Goal: Check status: Check status

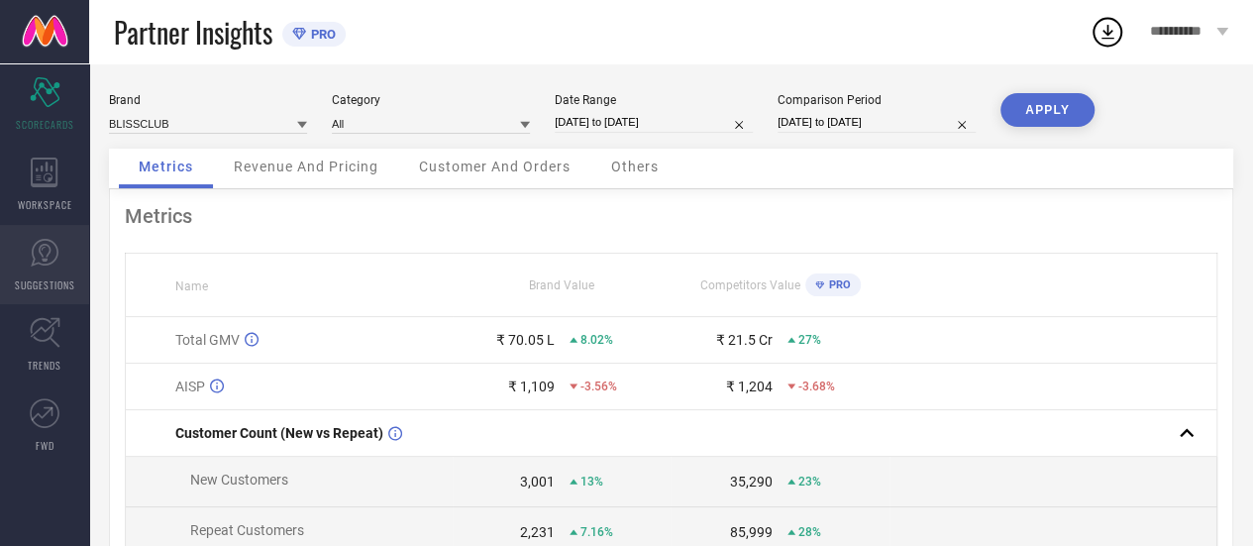
click at [55, 238] on icon at bounding box center [45, 253] width 30 height 30
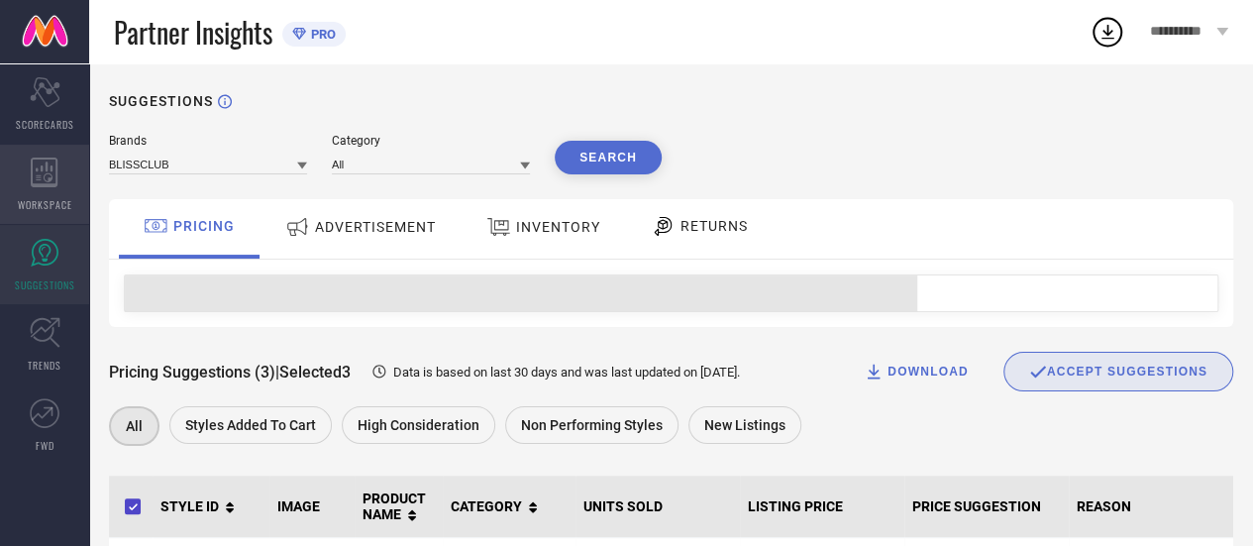
click at [50, 202] on span "WORKSPACE" at bounding box center [45, 204] width 54 height 15
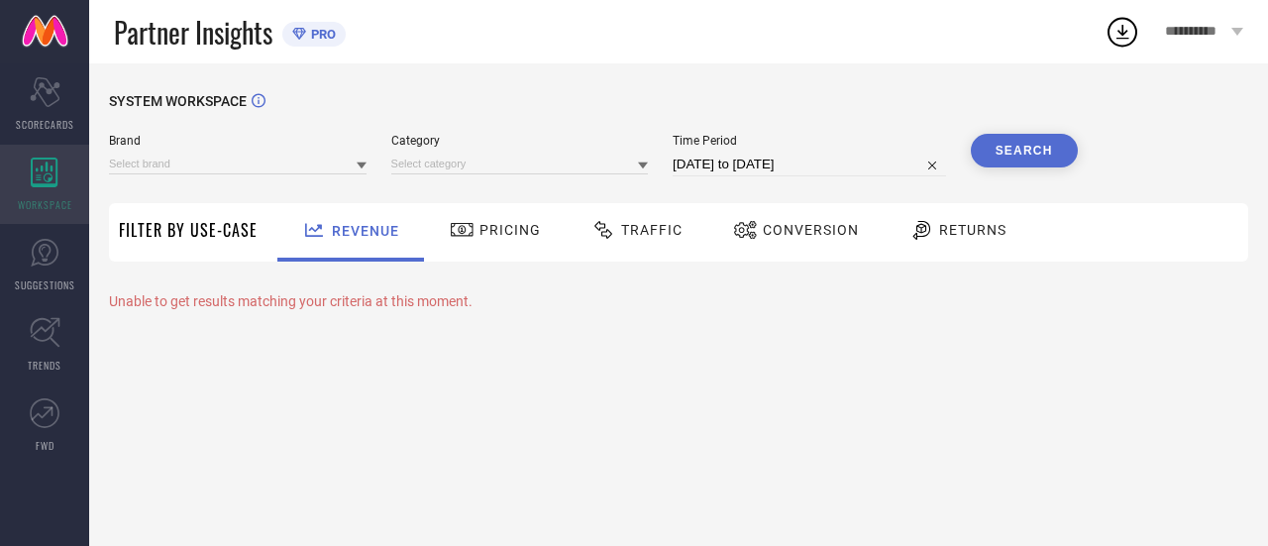
type input "BLISSCLUB"
type input "All"
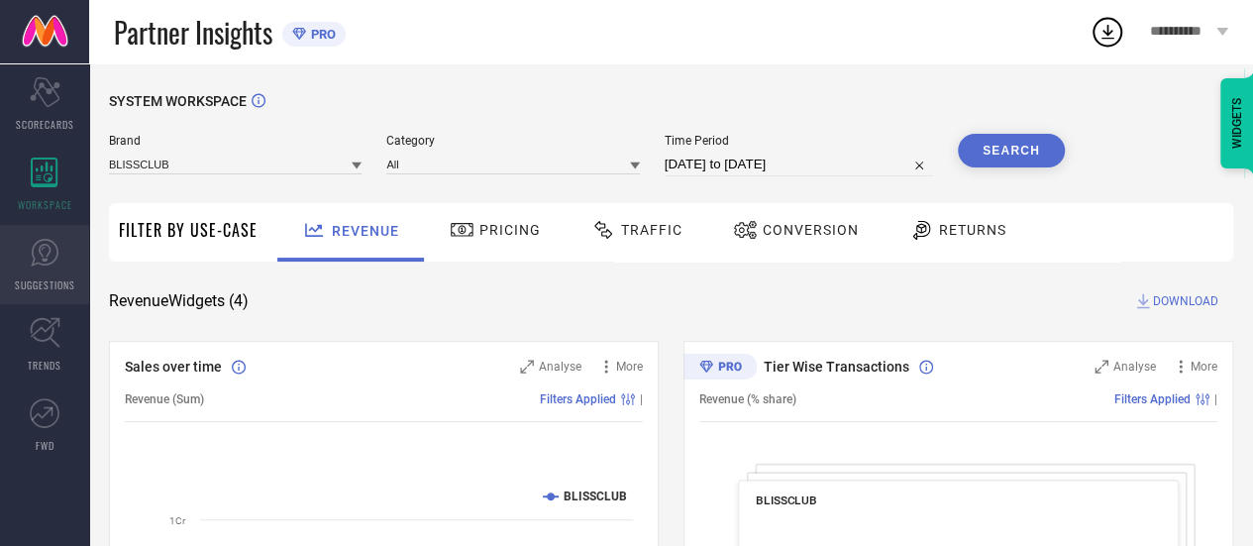
click at [43, 268] on link "SUGGESTIONS" at bounding box center [44, 264] width 89 height 79
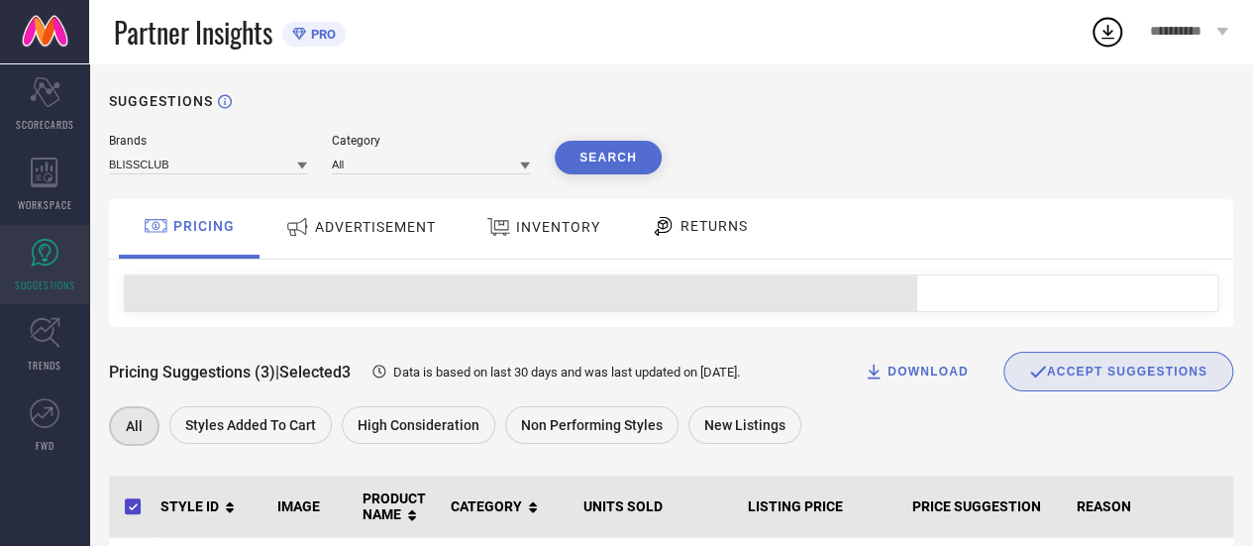
click at [414, 231] on span "ADVERTISEMENT" at bounding box center [375, 227] width 121 height 16
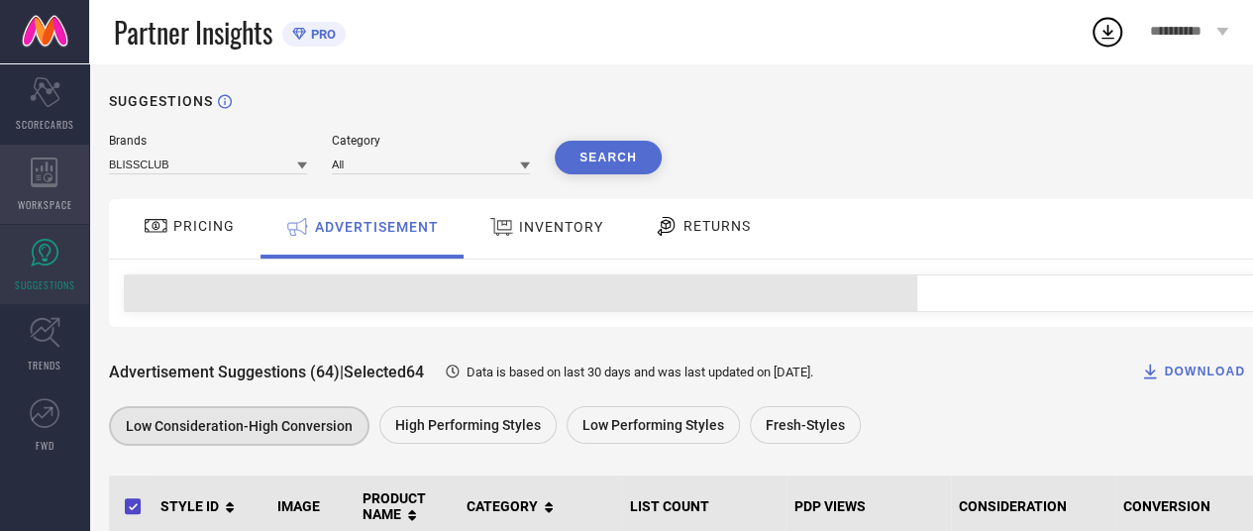
click at [57, 173] on icon at bounding box center [45, 172] width 28 height 30
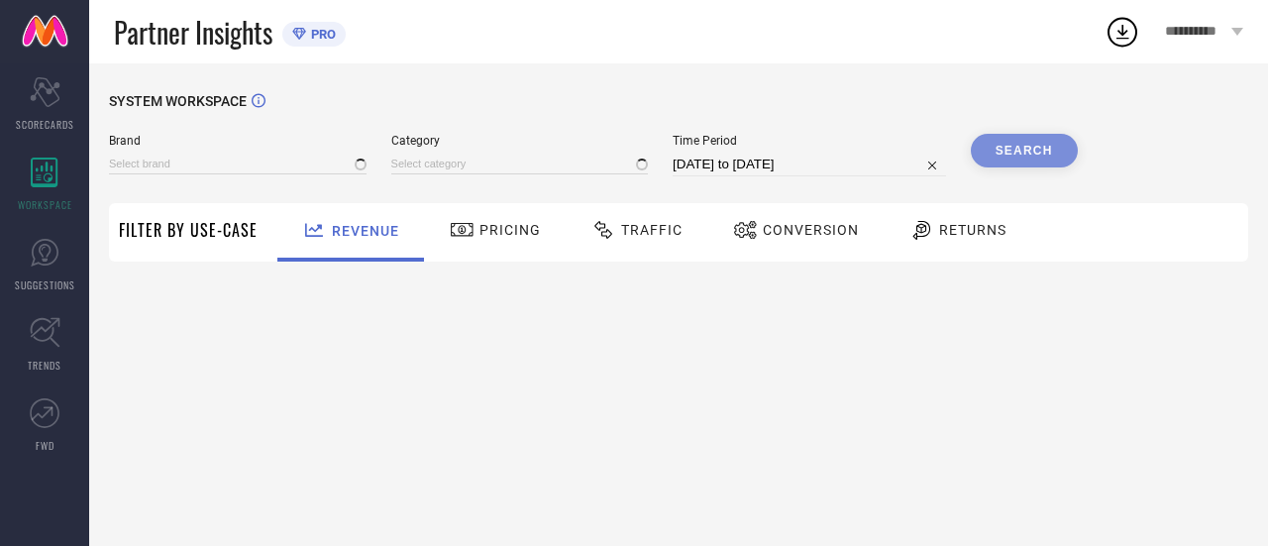
type input "BLISSCLUB"
type input "All"
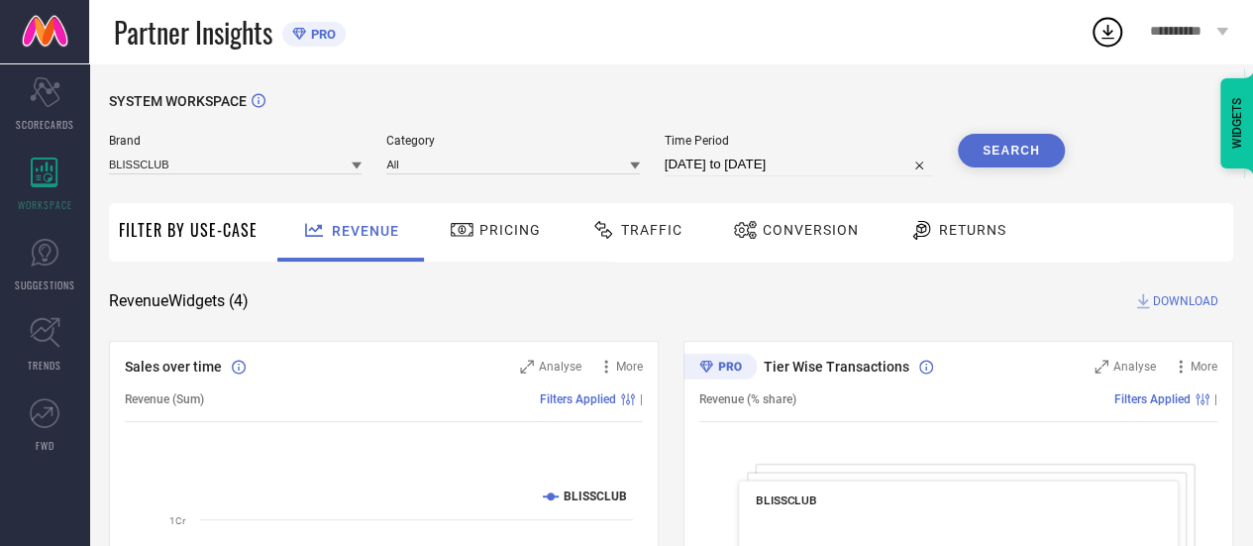
click at [662, 233] on span "Traffic" at bounding box center [651, 230] width 61 height 16
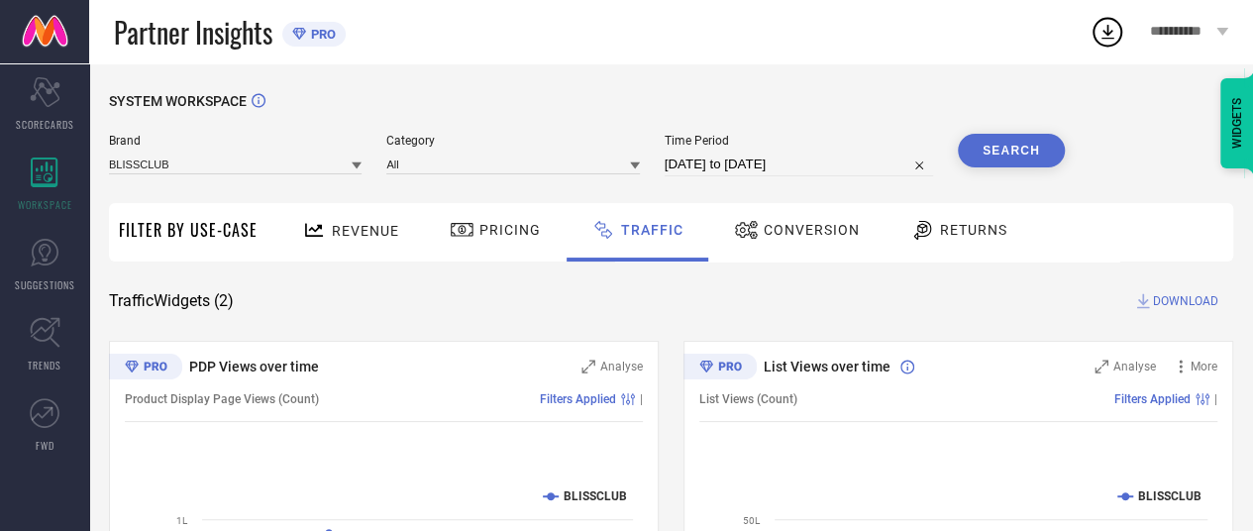
select select "6"
select select "2025"
select select "7"
select select "2025"
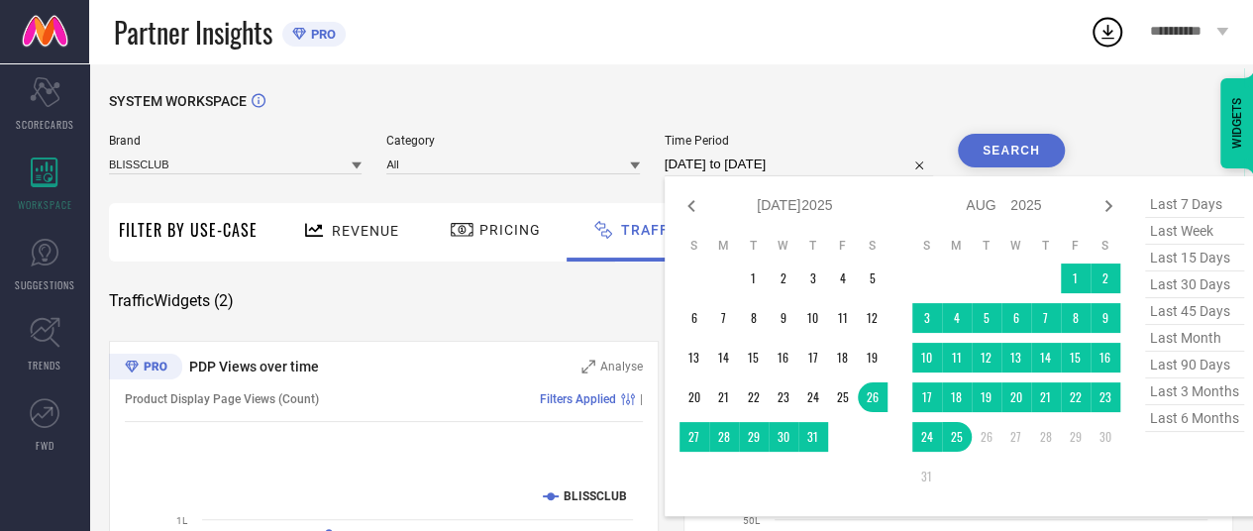
click at [780, 156] on input "[DATE] to [DATE]" at bounding box center [799, 165] width 268 height 24
click at [689, 206] on icon at bounding box center [691, 206] width 24 height 24
select select "5"
select select "2025"
select select "6"
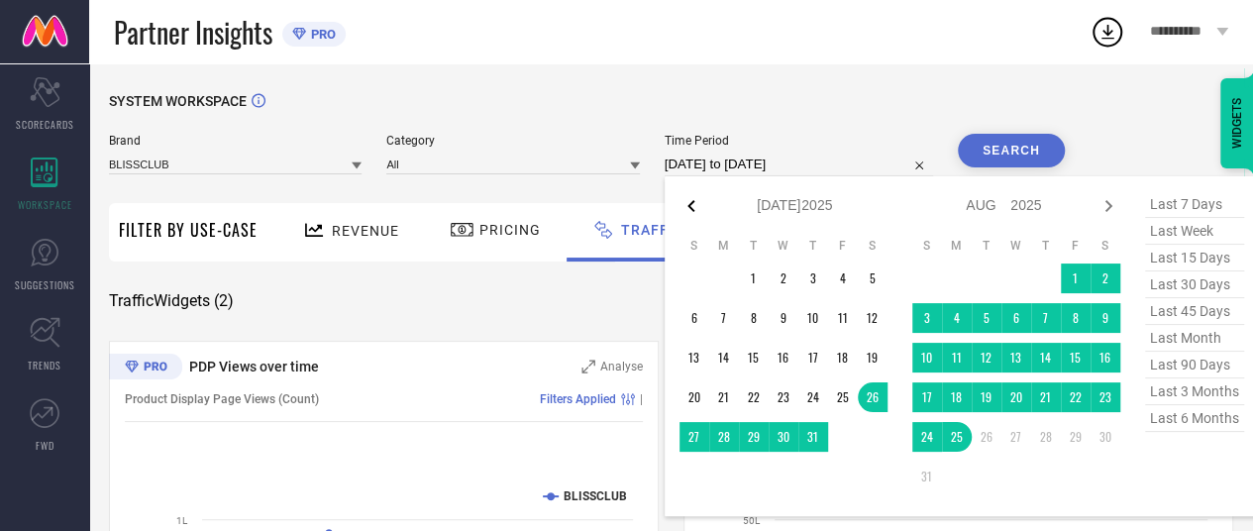
select select "2025"
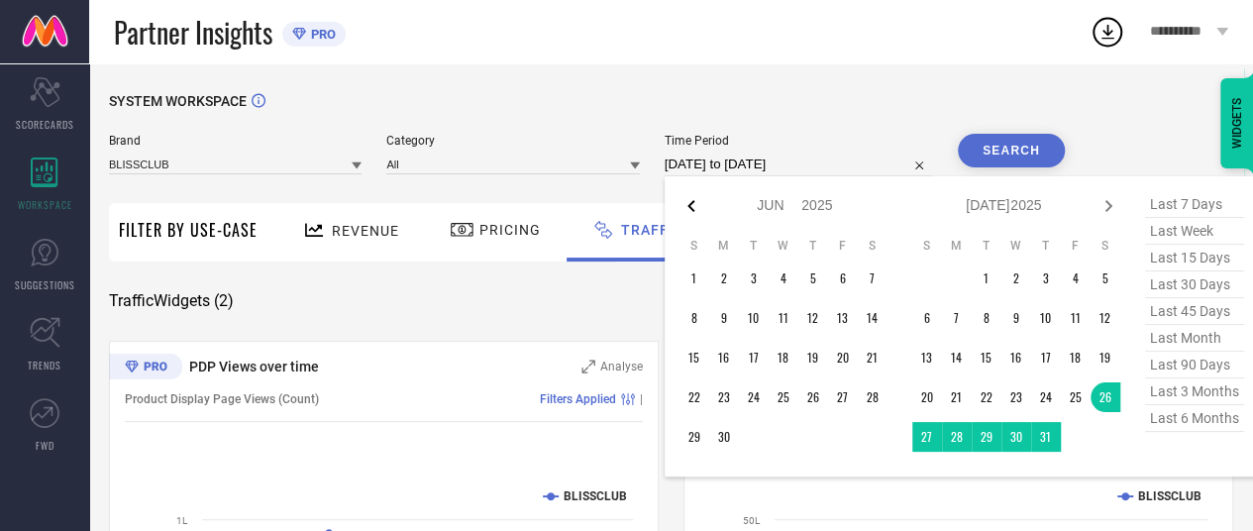
click at [689, 206] on icon at bounding box center [690, 206] width 7 height 12
select select "4"
select select "2025"
select select "5"
select select "2025"
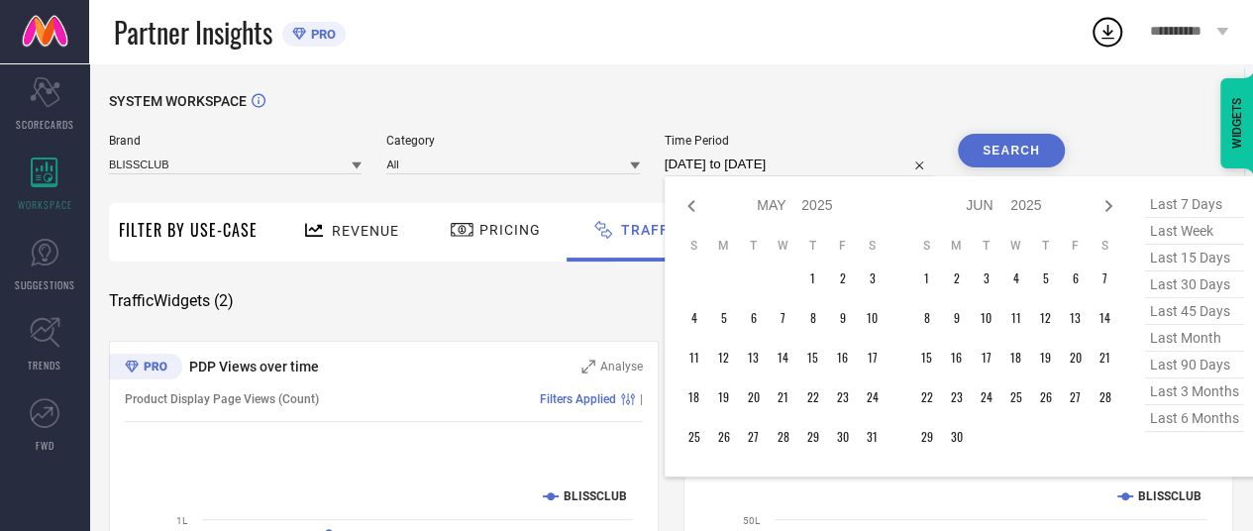
click at [689, 206] on icon at bounding box center [690, 206] width 7 height 12
select select "2025"
select select "1"
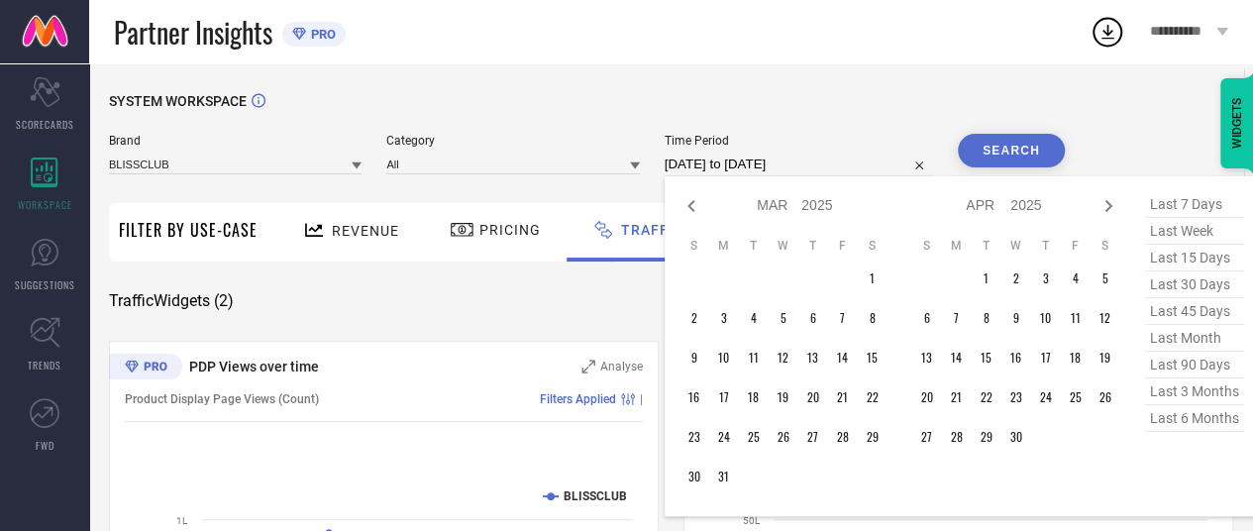
select select "2025"
click at [689, 206] on icon at bounding box center [690, 206] width 7 height 12
select select "11"
select select "2024"
select select "2025"
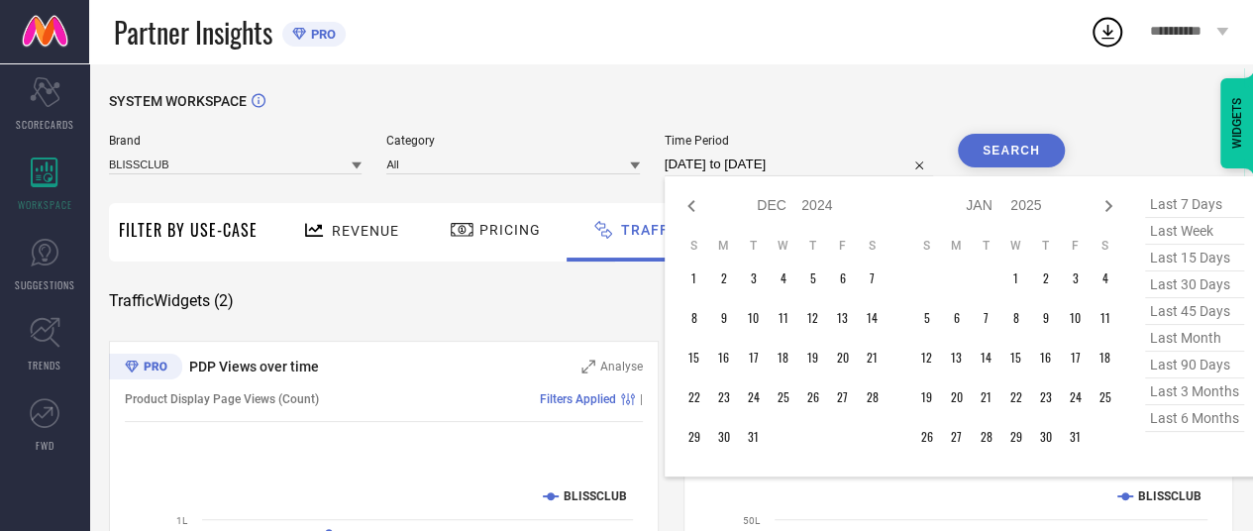
click at [689, 206] on icon at bounding box center [690, 206] width 7 height 12
select select "10"
select select "2024"
select select "11"
select select "2024"
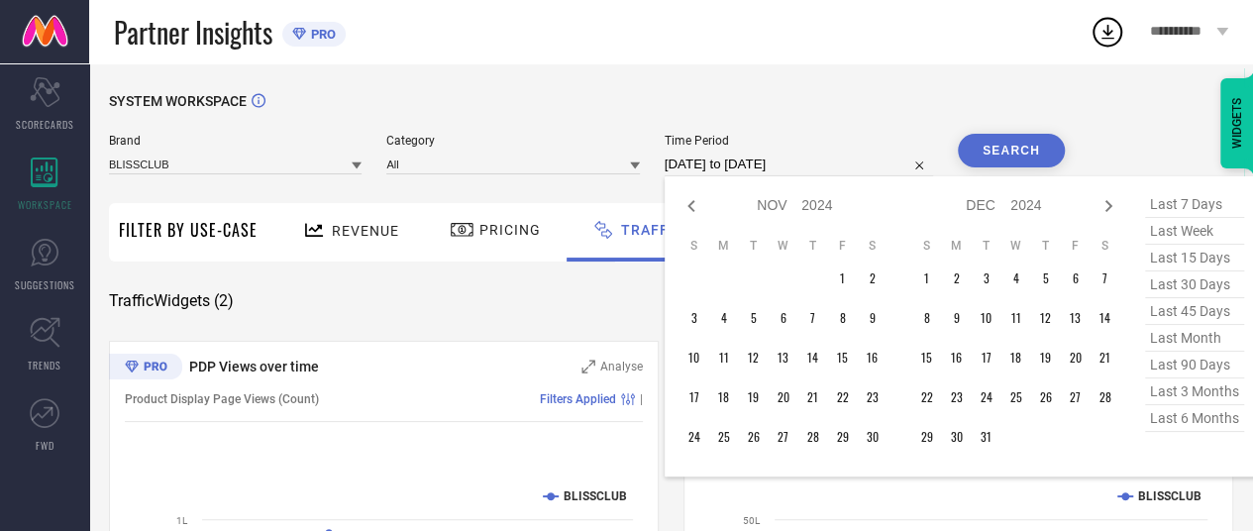
click at [689, 206] on icon at bounding box center [690, 206] width 7 height 12
select select "9"
select select "2024"
select select "10"
select select "2024"
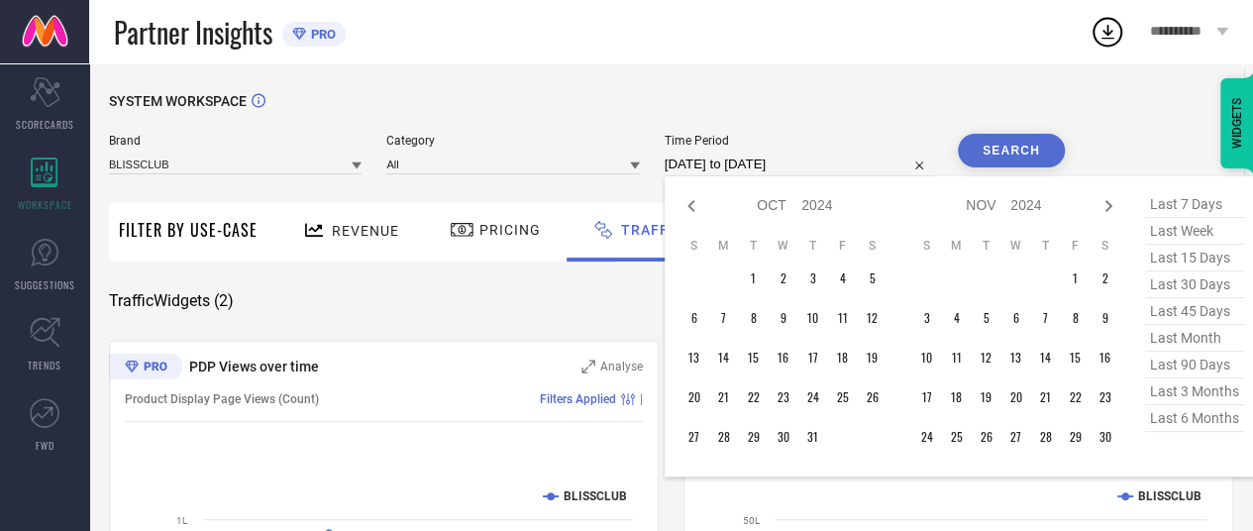
click at [689, 206] on icon at bounding box center [690, 206] width 7 height 12
select select "8"
select select "2024"
select select "9"
select select "2024"
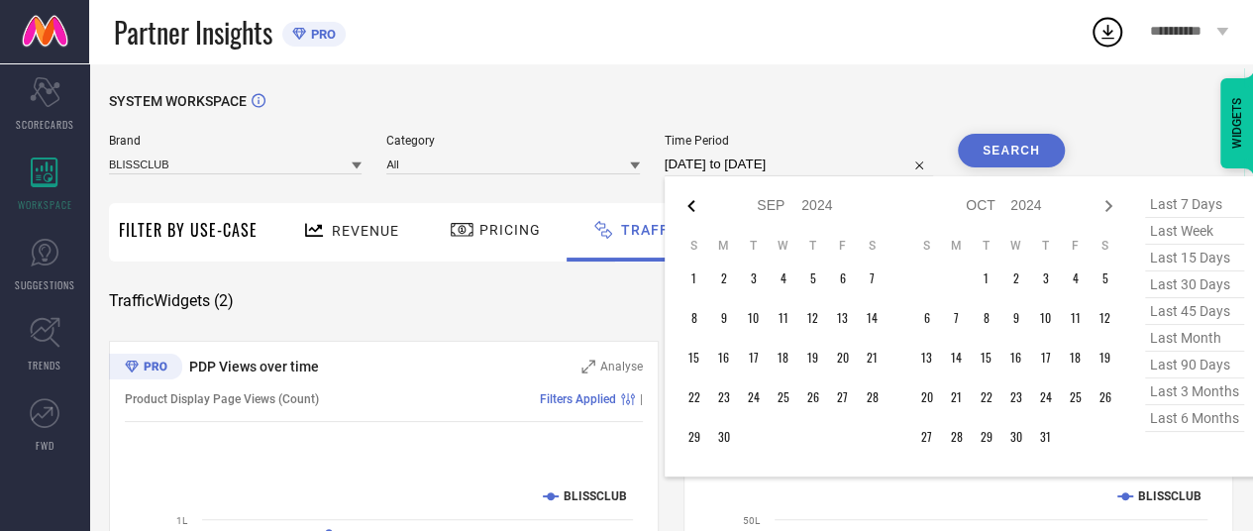
click at [697, 213] on icon at bounding box center [691, 206] width 24 height 24
select select "7"
select select "2024"
select select "8"
select select "2024"
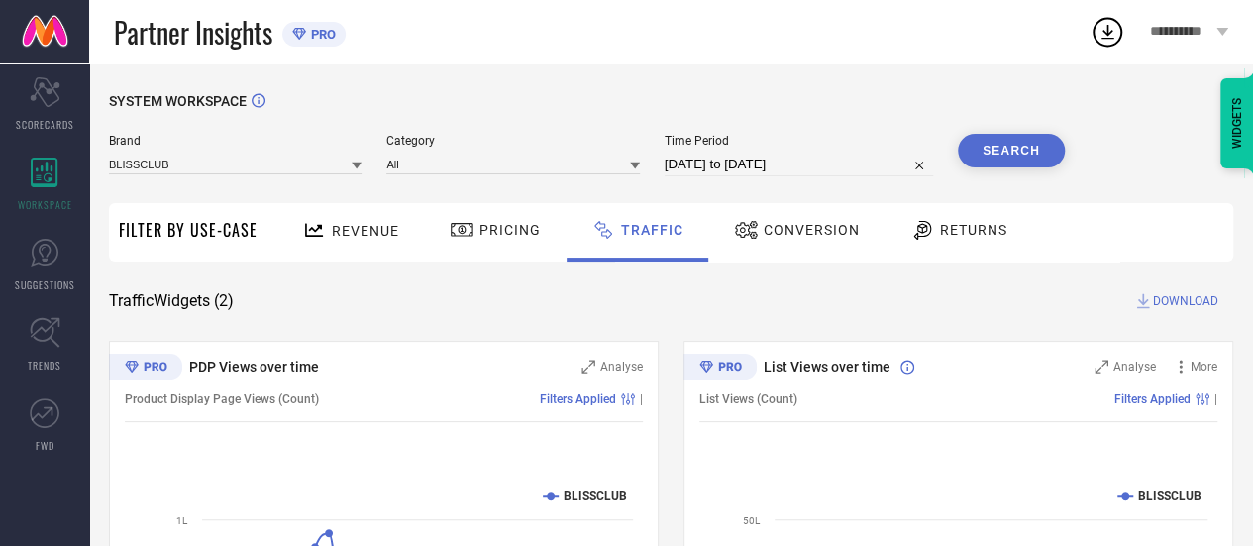
click at [1062, 109] on div "SYSTEM WORKSPACE" at bounding box center [671, 113] width 1124 height 41
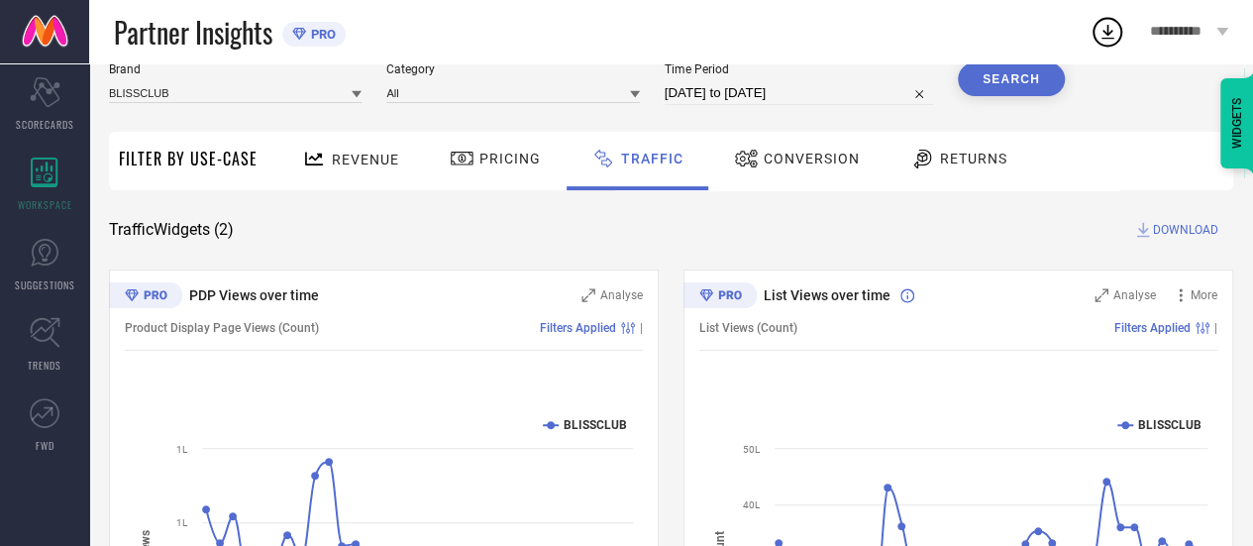
scroll to position [69, 0]
select select "6"
select select "2025"
select select "7"
select select "2025"
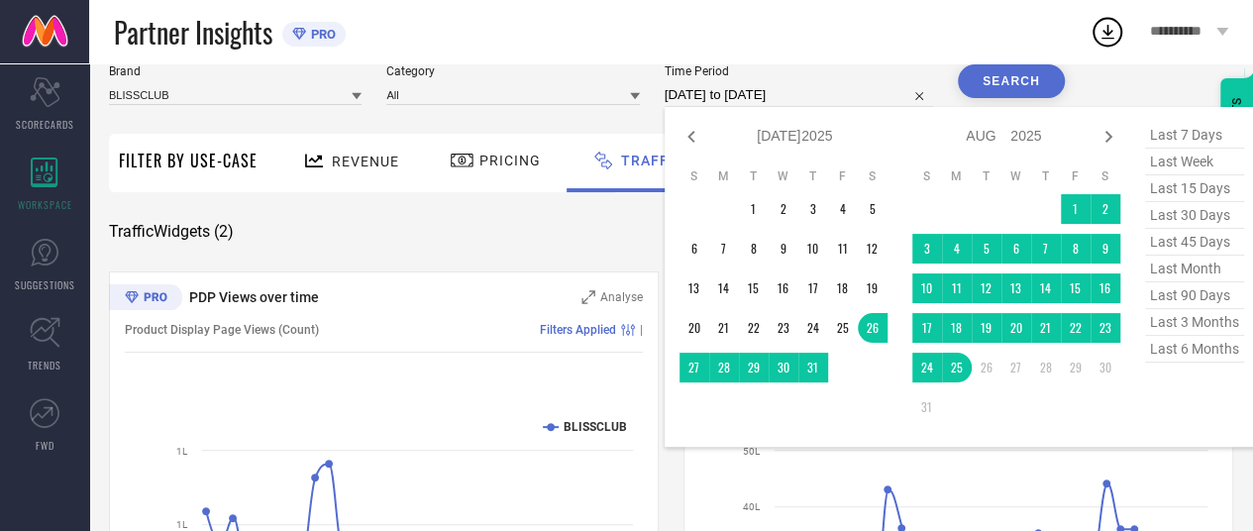
click at [719, 102] on input "[DATE] to [DATE]" at bounding box center [799, 95] width 268 height 24
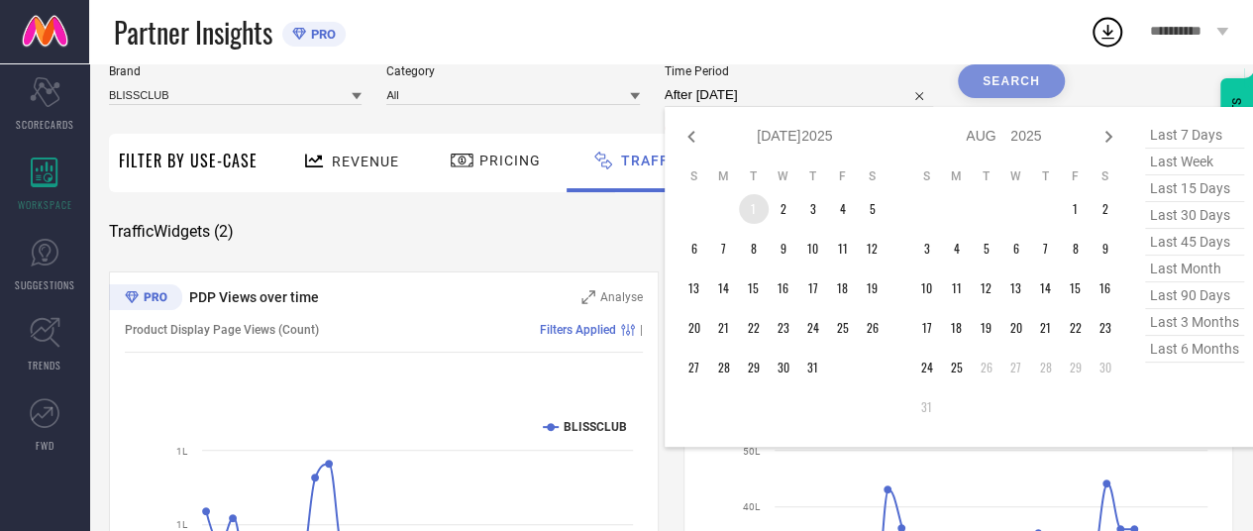
click at [757, 215] on td "1" at bounding box center [754, 209] width 30 height 30
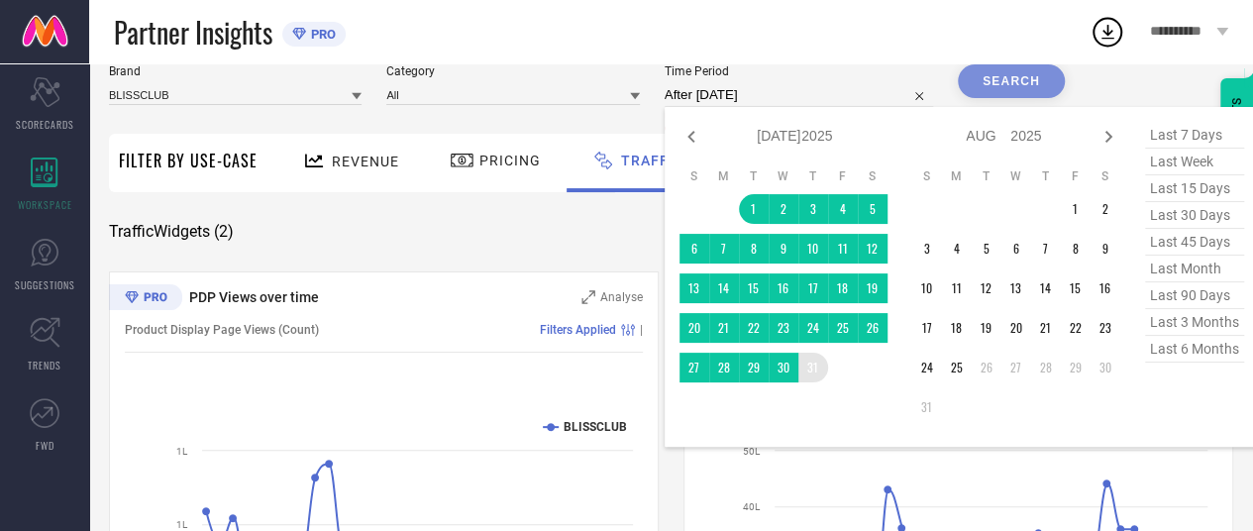
type input "[DATE] to [DATE]"
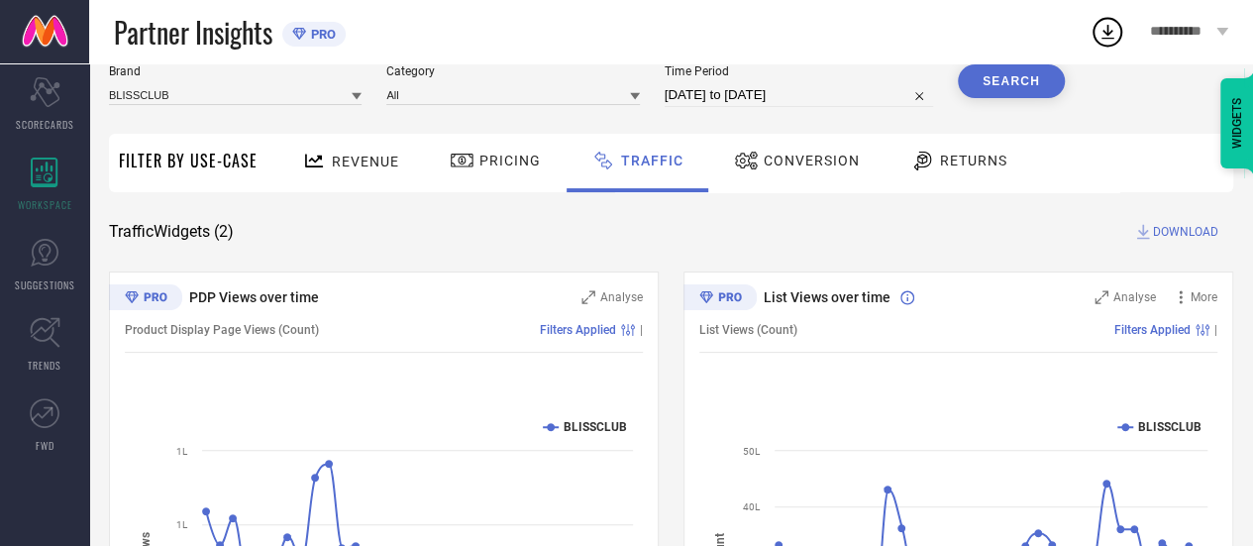
click at [1041, 74] on button "Search" at bounding box center [1011, 81] width 107 height 34
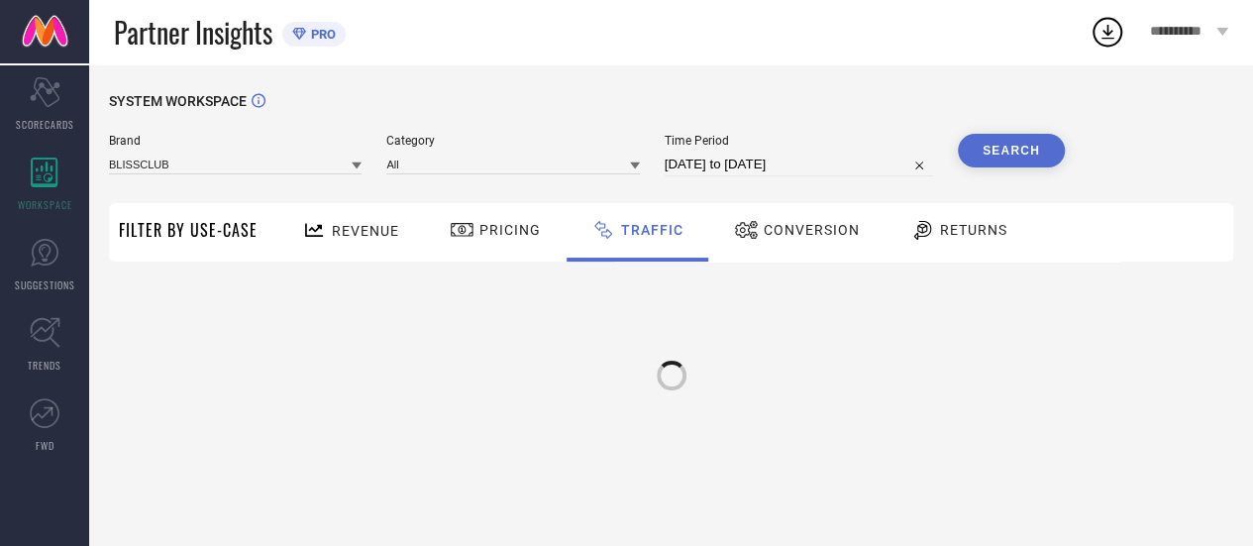
scroll to position [0, 0]
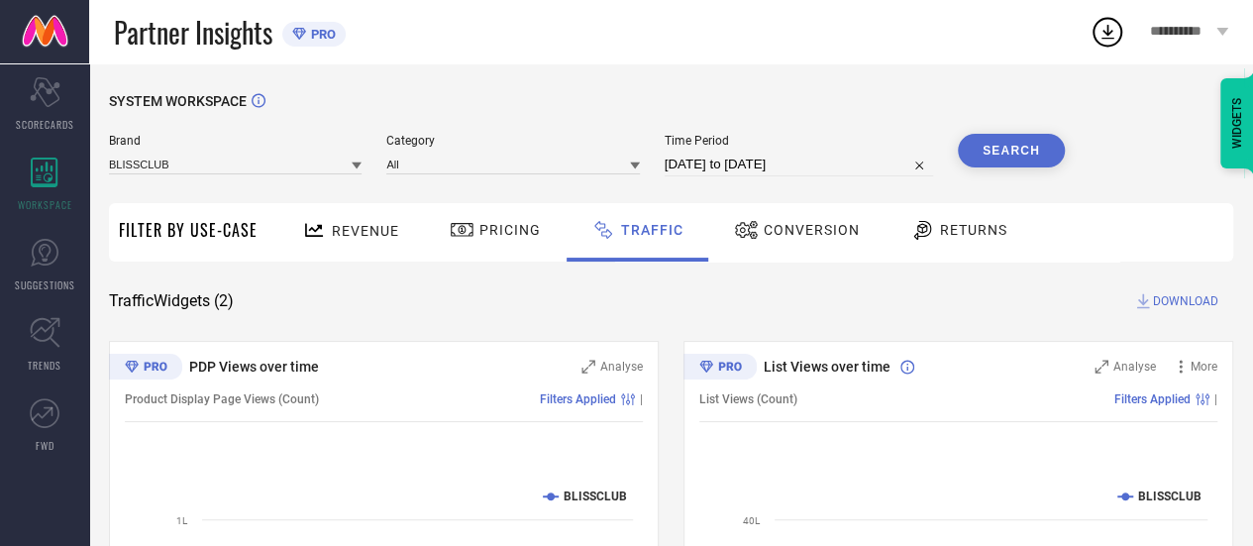
click at [1150, 302] on icon at bounding box center [1143, 301] width 20 height 20
click at [1119, 27] on div "1" at bounding box center [1122, 19] width 18 height 15
click at [792, 310] on div "Traffic Widgets ( 2 ) DOWNLOAD" at bounding box center [671, 301] width 1124 height 20
select select "6"
select select "2025"
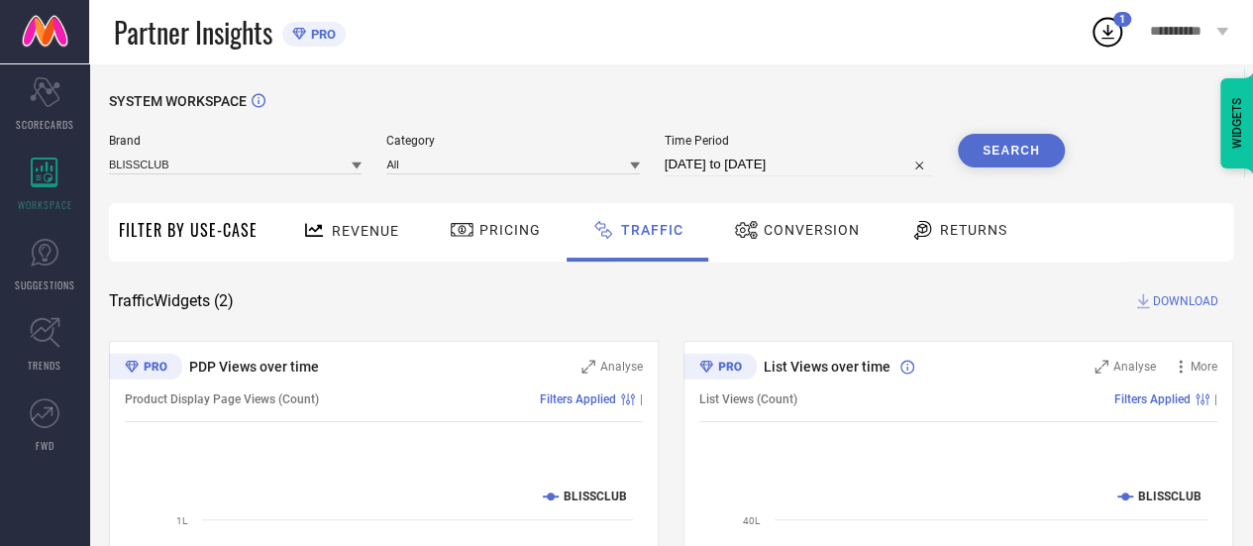
select select "7"
select select "2025"
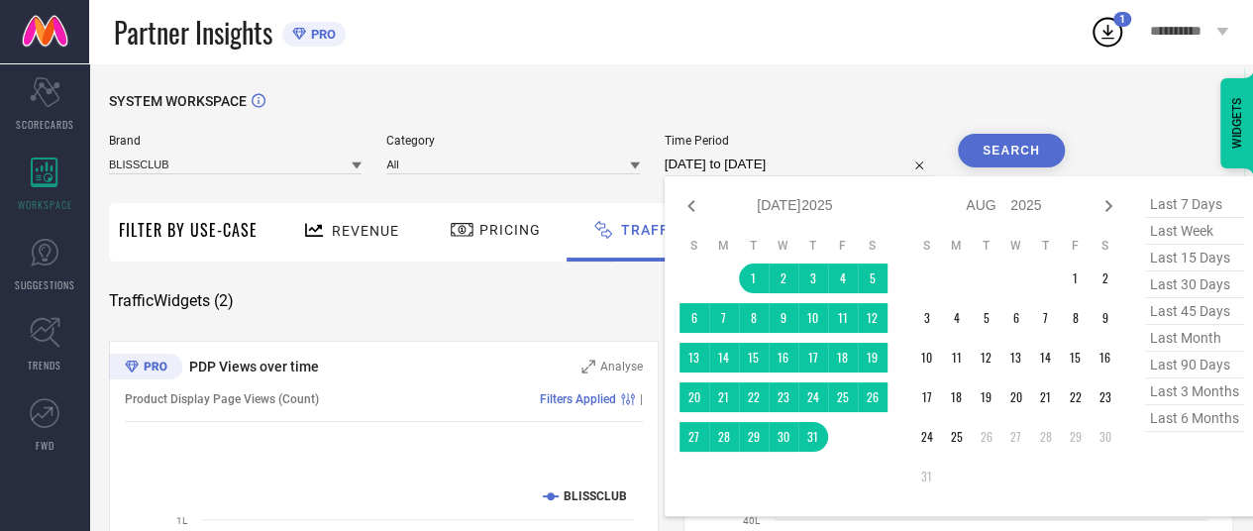
click at [735, 162] on input "[DATE] to [DATE]" at bounding box center [799, 165] width 268 height 24
click at [1069, 276] on td "1" at bounding box center [1076, 278] width 30 height 30
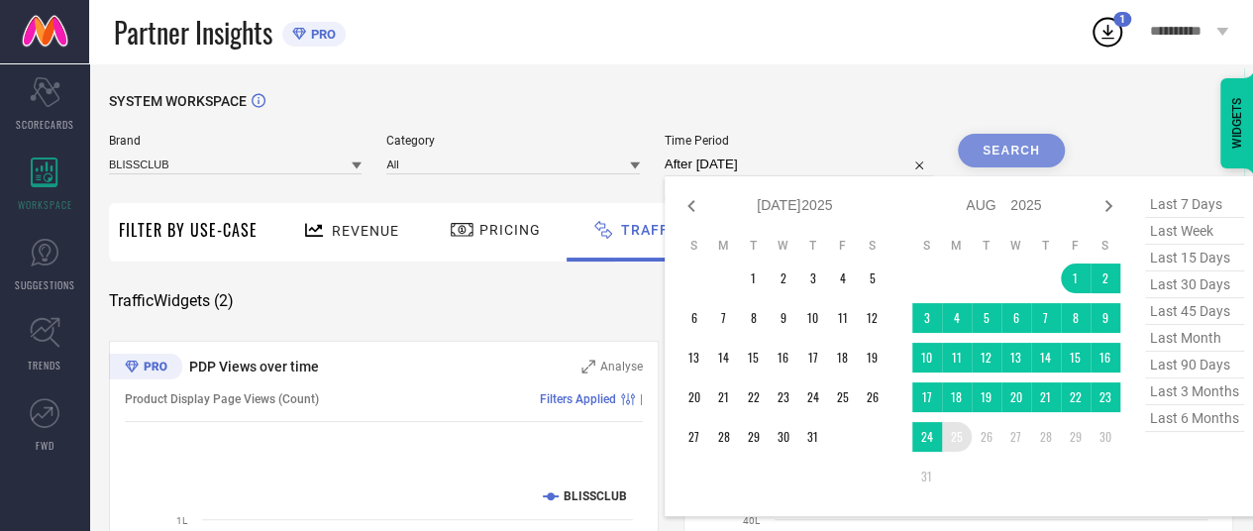
type input "[DATE] to [DATE]"
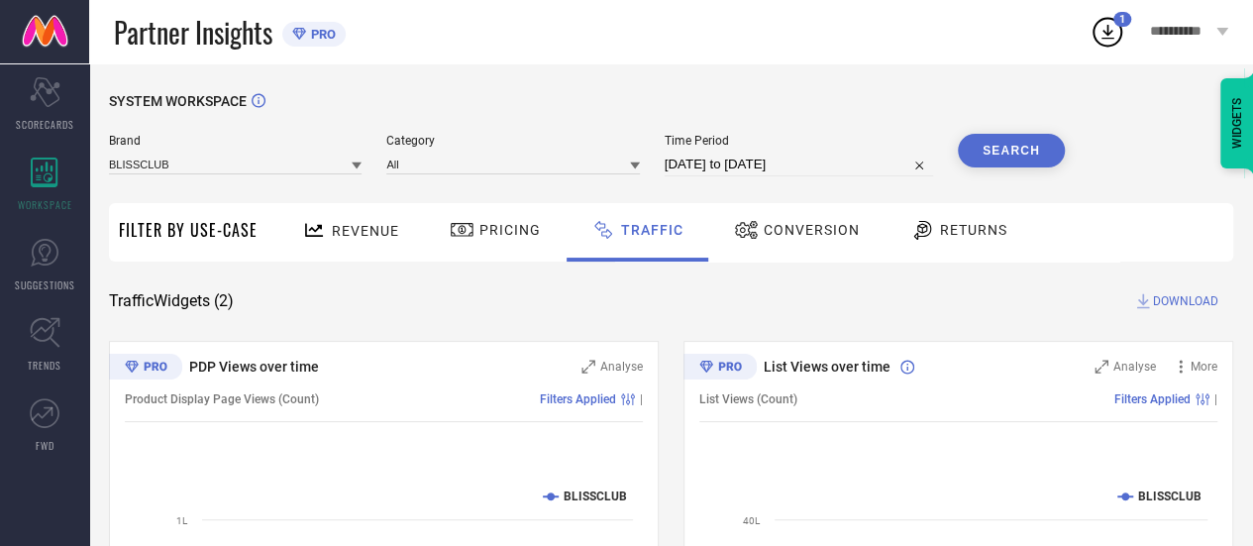
click at [1007, 152] on button "Search" at bounding box center [1011, 151] width 107 height 34
click at [1150, 311] on icon at bounding box center [1143, 301] width 20 height 20
click at [1104, 37] on icon at bounding box center [1108, 32] width 36 height 36
